Goal: Task Accomplishment & Management: Use online tool/utility

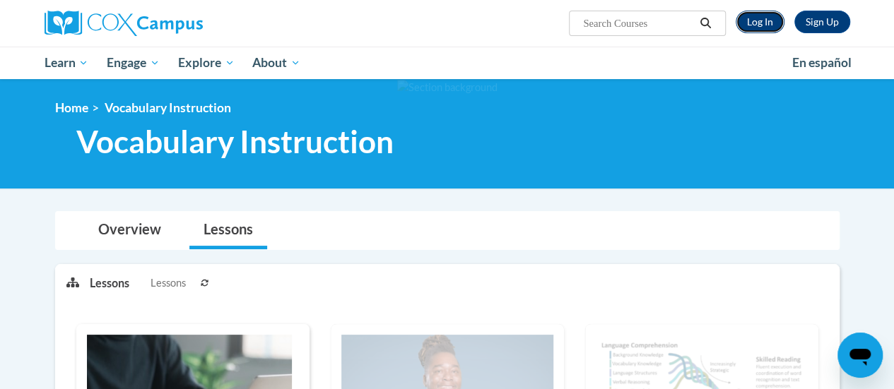
click at [766, 19] on link "Log In" at bounding box center [760, 22] width 49 height 23
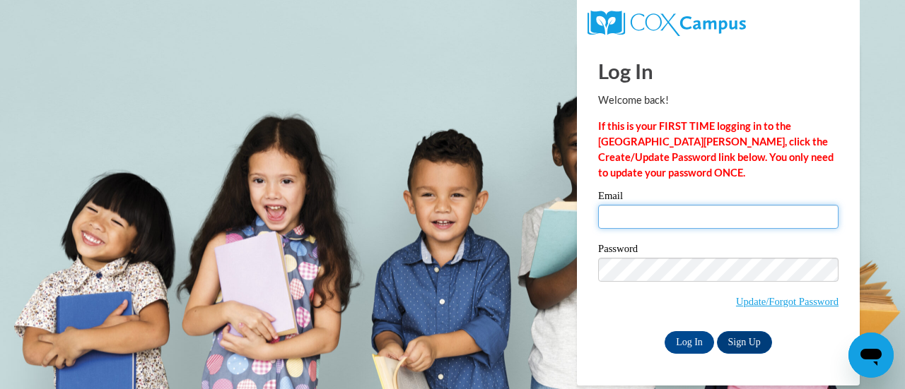
click at [688, 216] on input "Email" at bounding box center [718, 217] width 240 height 24
type input "ernsth@w-csd.org"
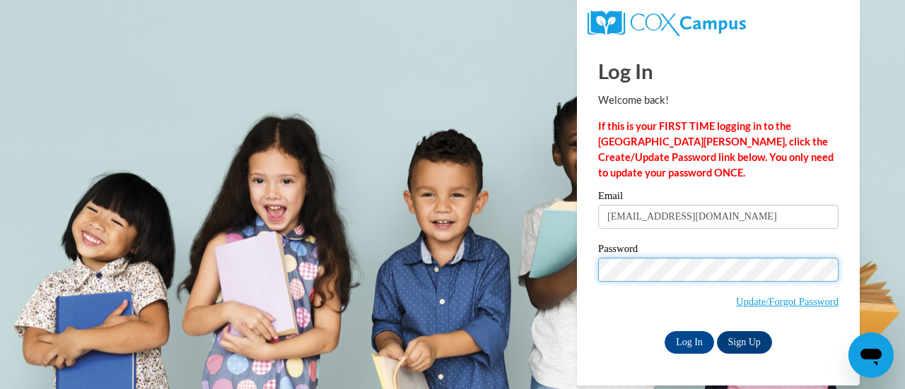
click at [664, 331] on input "Log In" at bounding box center [688, 342] width 49 height 23
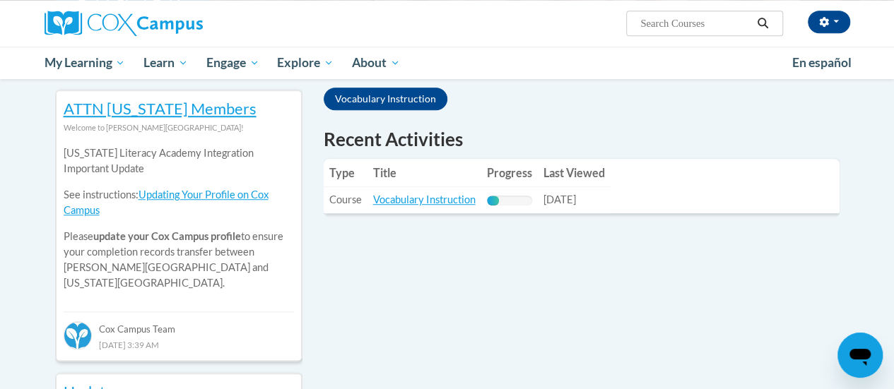
scroll to position [503, 0]
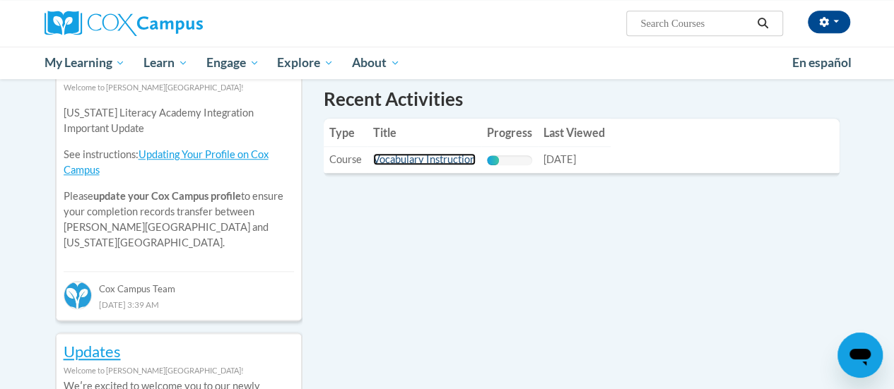
click at [435, 158] on link "Vocabulary Instruction" at bounding box center [424, 159] width 102 height 12
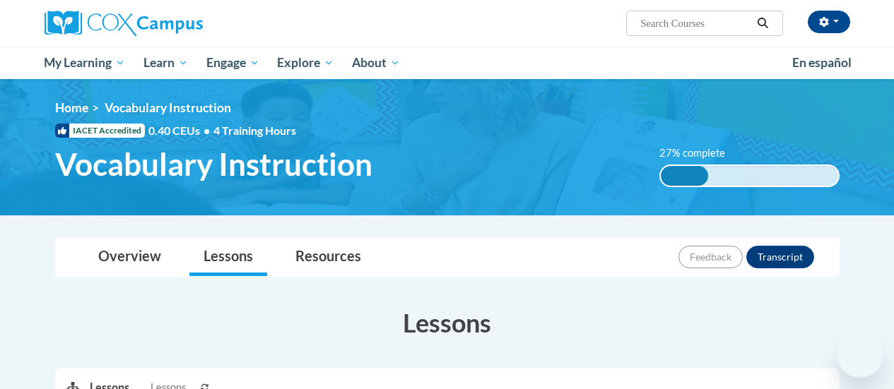
click at [435, 158] on h1 "Vocabulary Instruction" at bounding box center [347, 164] width 604 height 37
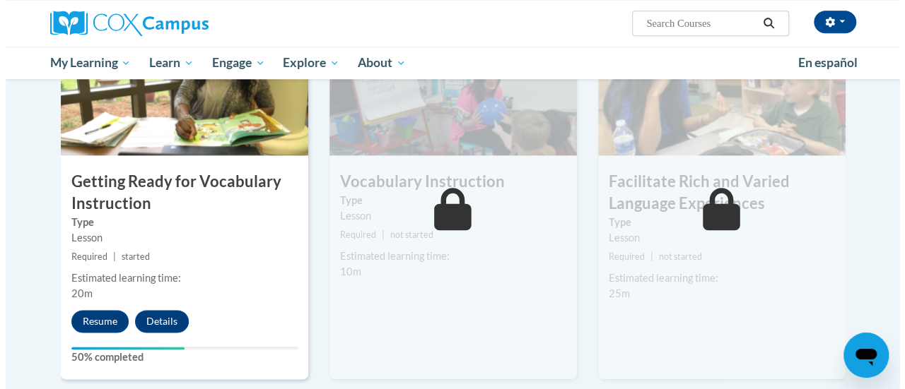
scroll to position [746, 0]
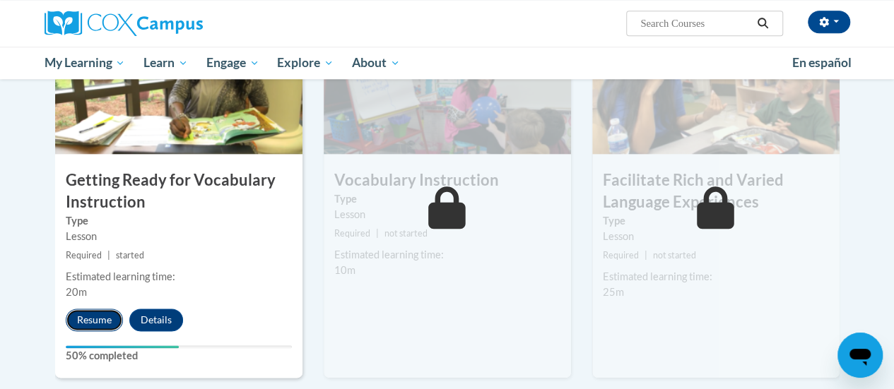
click at [100, 316] on button "Resume" at bounding box center [94, 320] width 57 height 23
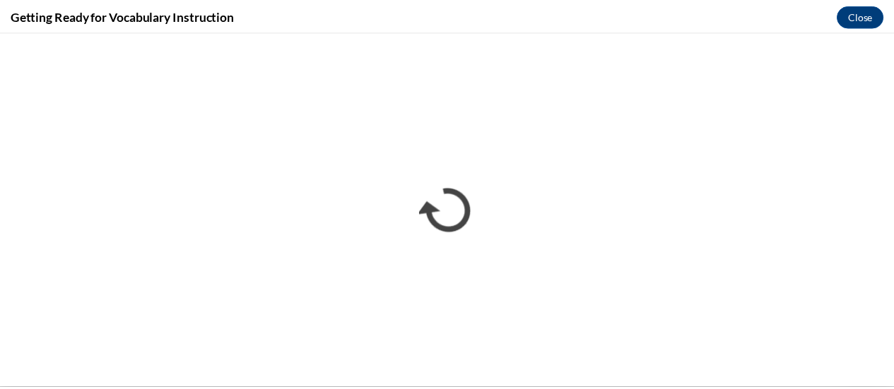
scroll to position [0, 0]
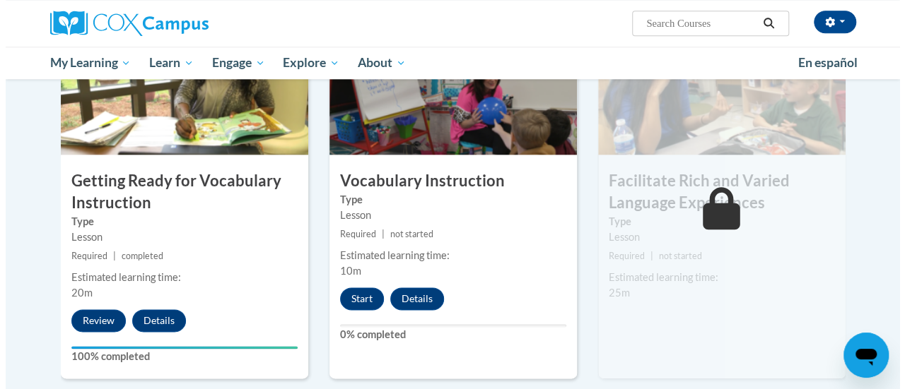
scroll to position [748, 0]
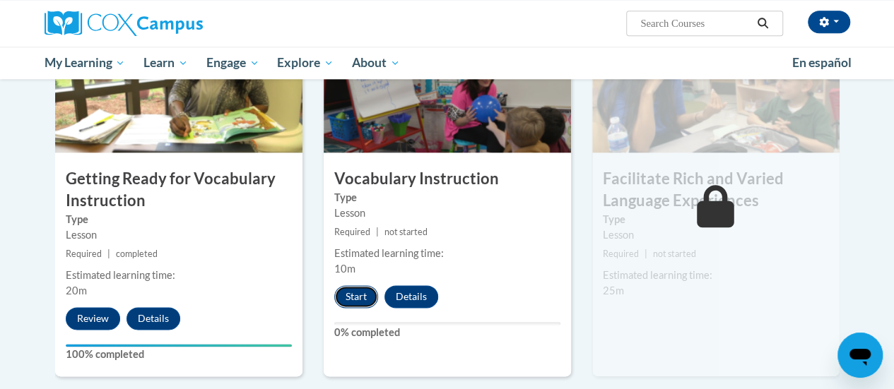
click at [354, 293] on button "Start" at bounding box center [356, 297] width 44 height 23
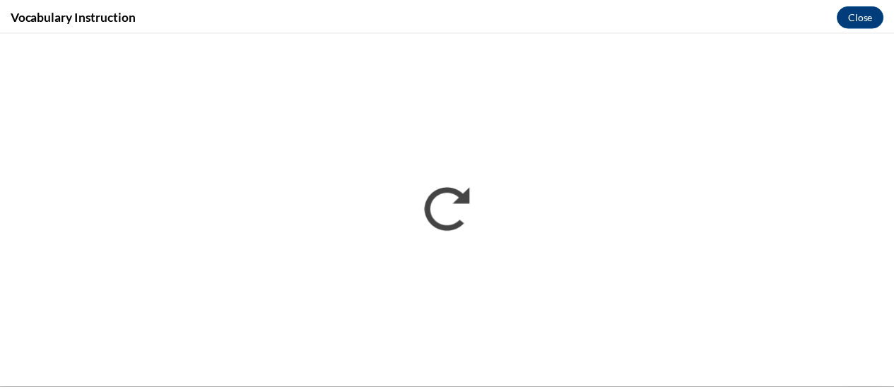
scroll to position [0, 0]
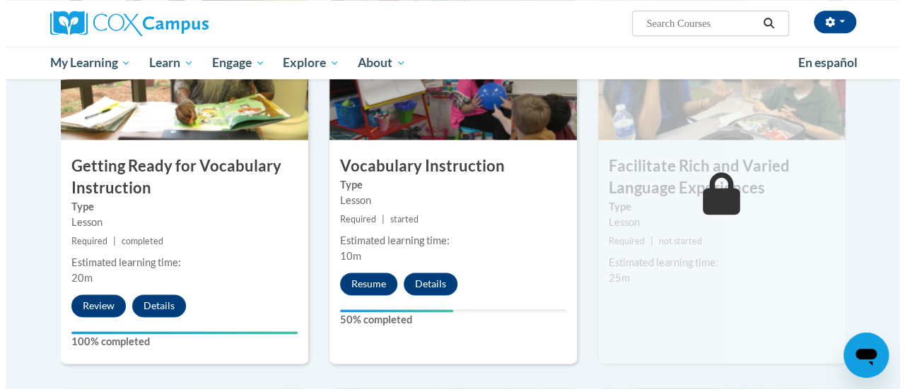
scroll to position [763, 0]
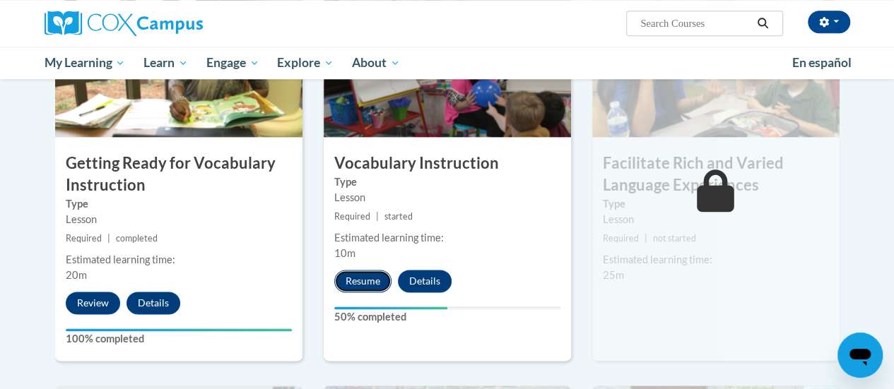
click at [372, 275] on button "Resume" at bounding box center [362, 281] width 57 height 23
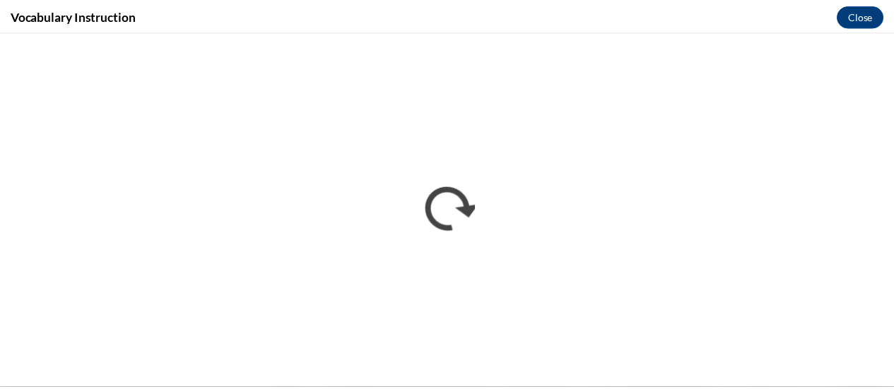
scroll to position [0, 0]
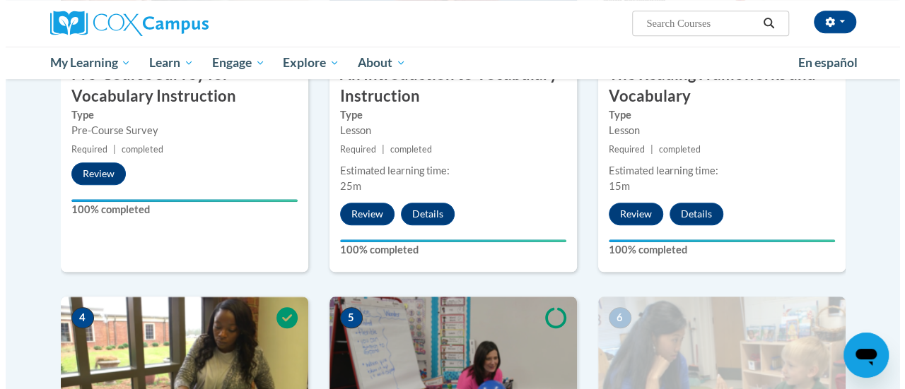
scroll to position [723, 0]
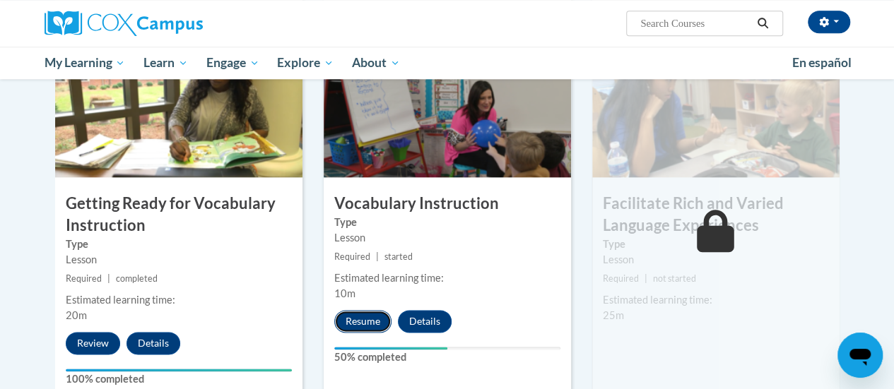
click at [360, 320] on button "Resume" at bounding box center [362, 321] width 57 height 23
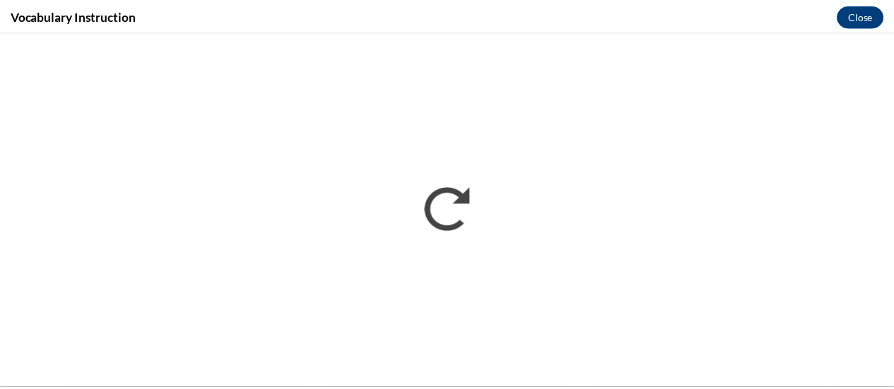
scroll to position [0, 0]
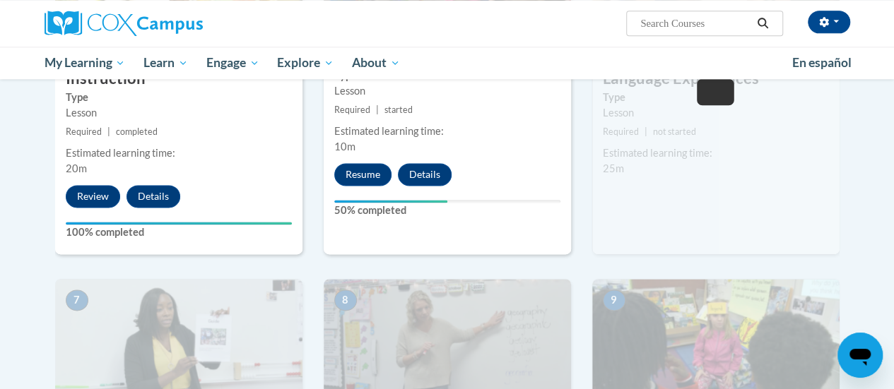
scroll to position [871, 0]
click at [433, 172] on button "Details" at bounding box center [425, 174] width 54 height 23
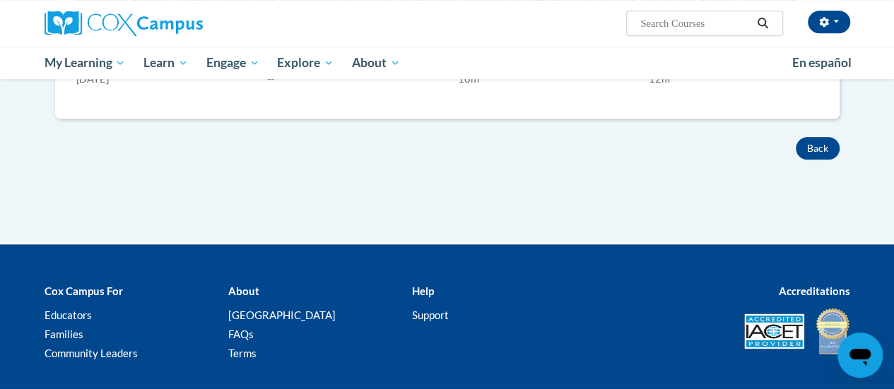
scroll to position [618, 0]
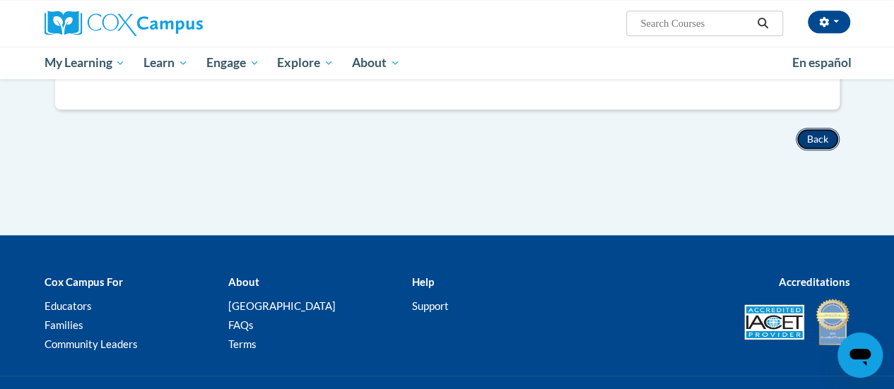
click at [821, 132] on button "Back" at bounding box center [818, 139] width 44 height 23
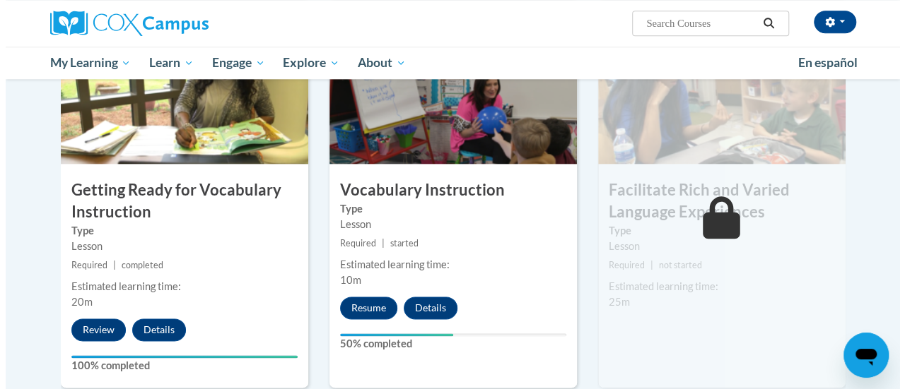
scroll to position [737, 0]
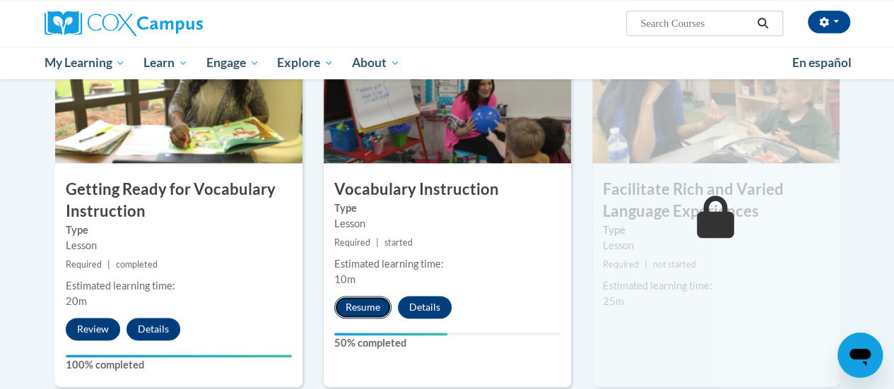
click at [375, 307] on button "Resume" at bounding box center [362, 307] width 57 height 23
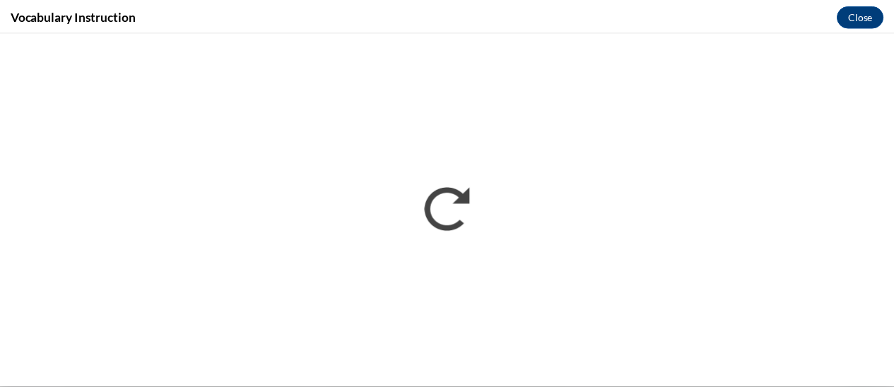
scroll to position [0, 0]
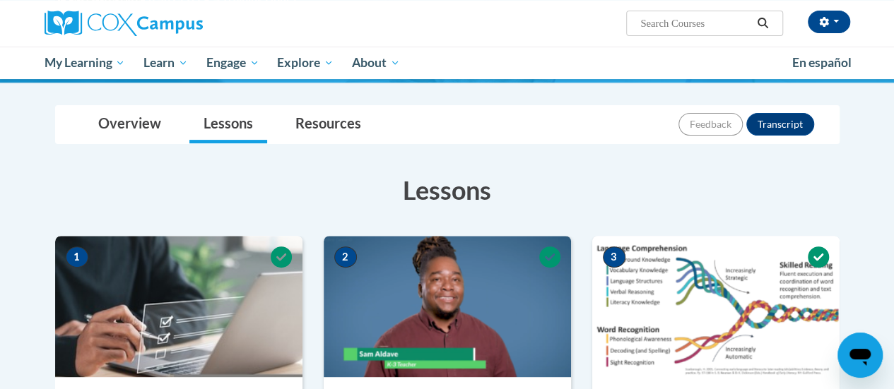
scroll to position [116, 0]
